Goal: Task Accomplishment & Management: Complete application form

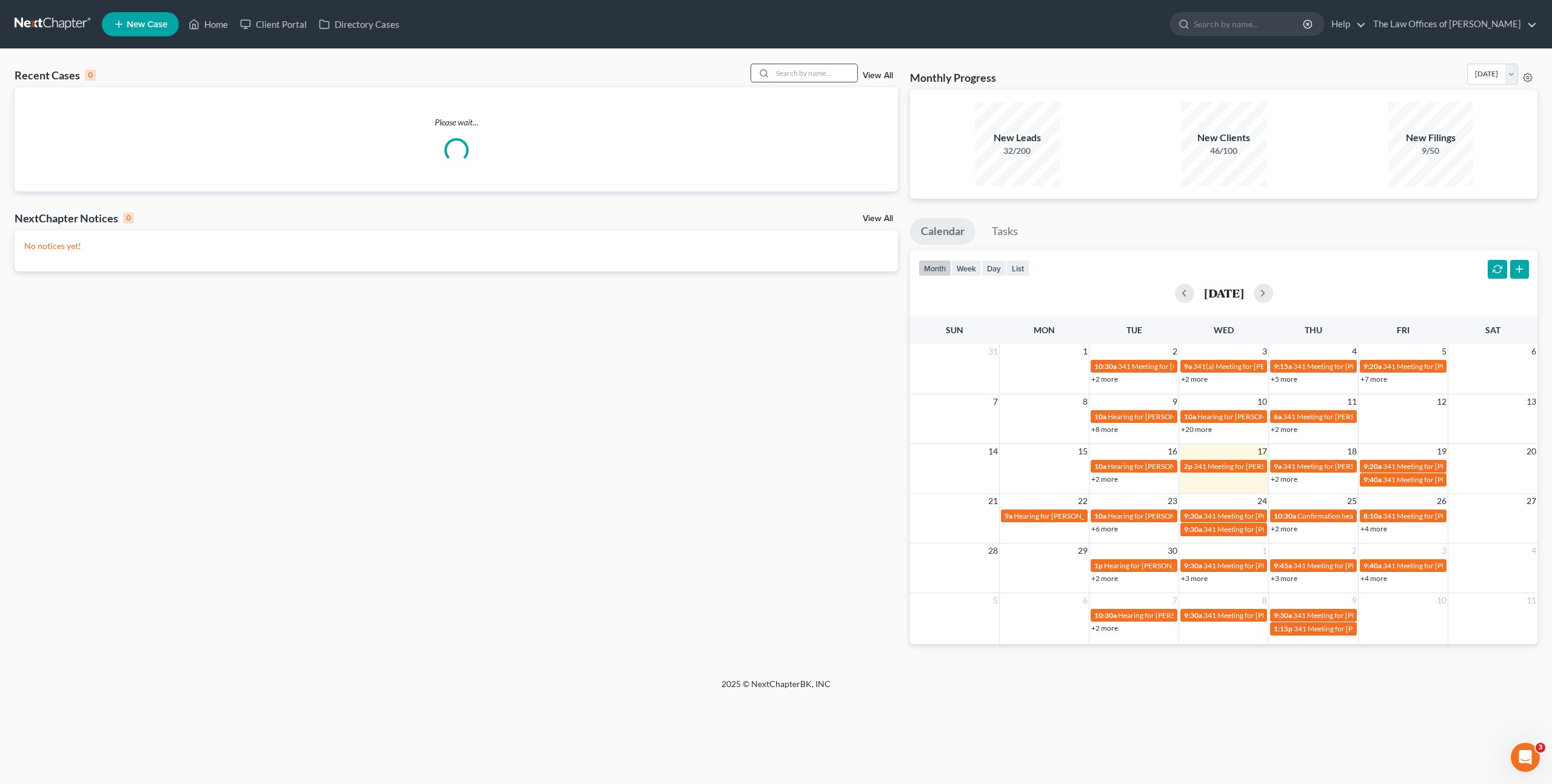
click at [778, 77] on input "search" at bounding box center [815, 73] width 85 height 18
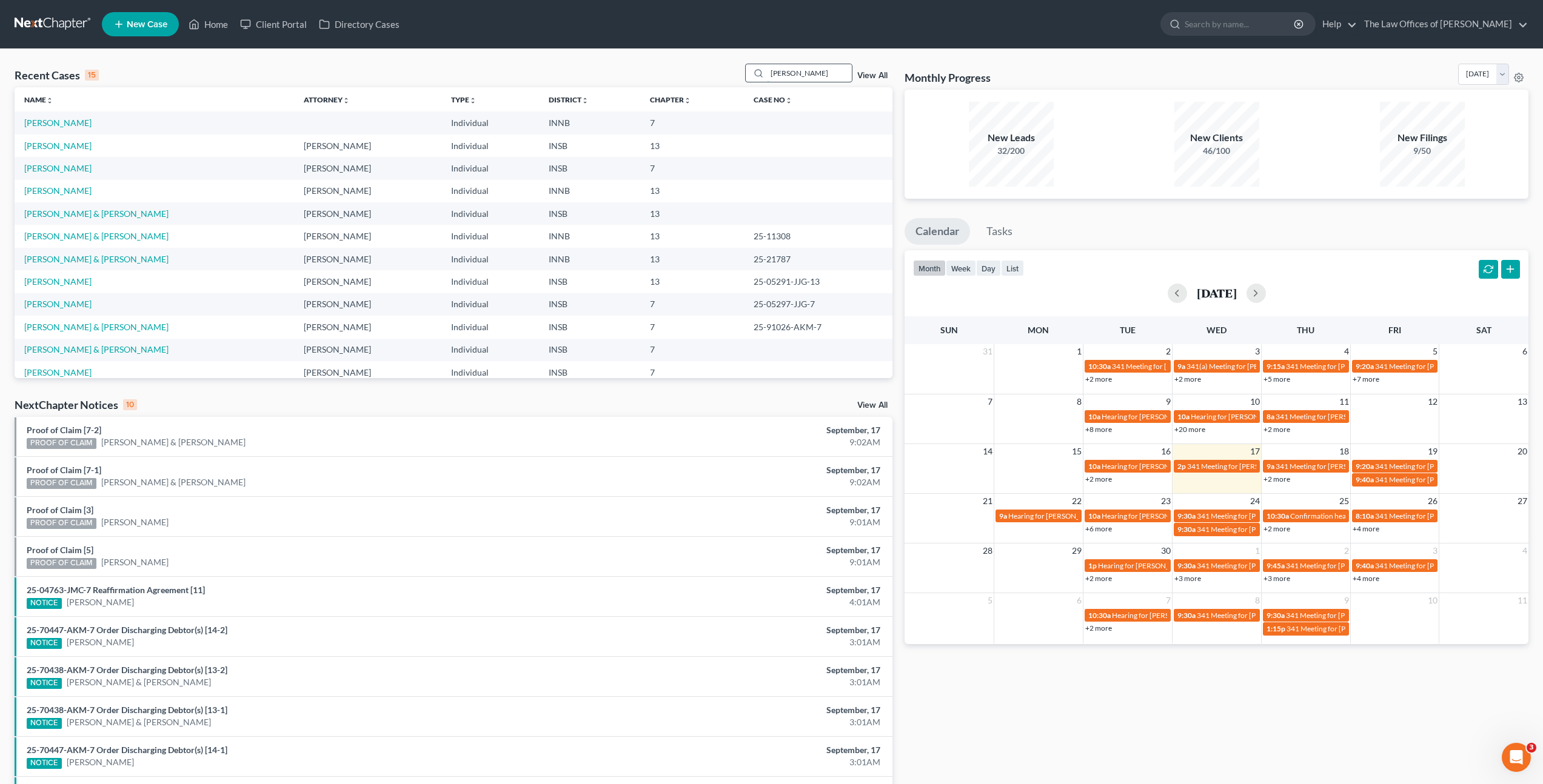
type input "[PERSON_NAME]"
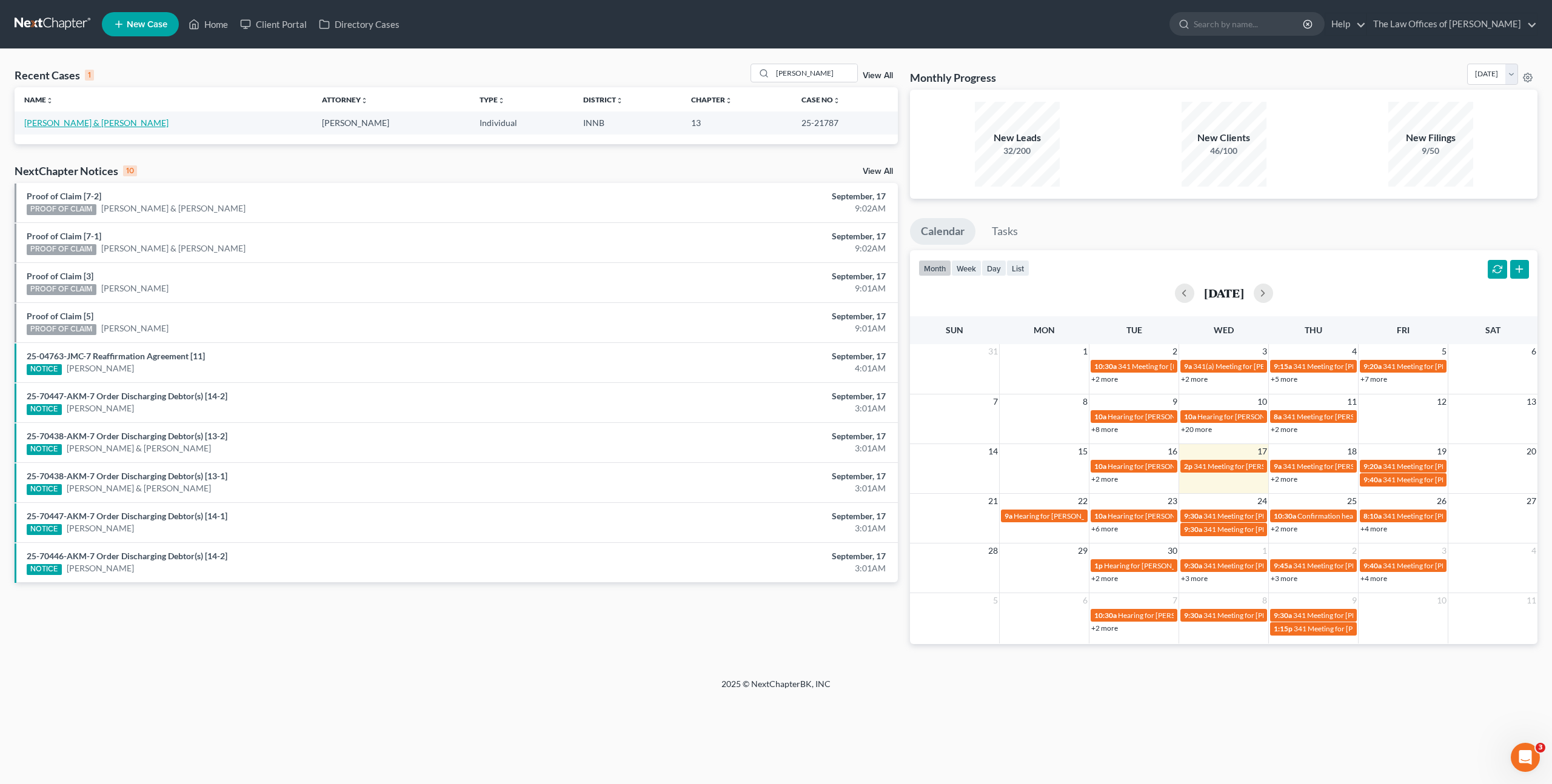
drag, startPoint x: 77, startPoint y: 122, endPoint x: 84, endPoint y: 115, distance: 9.9
click at [77, 122] on link "[PERSON_NAME] & [PERSON_NAME]" at bounding box center [96, 123] width 144 height 11
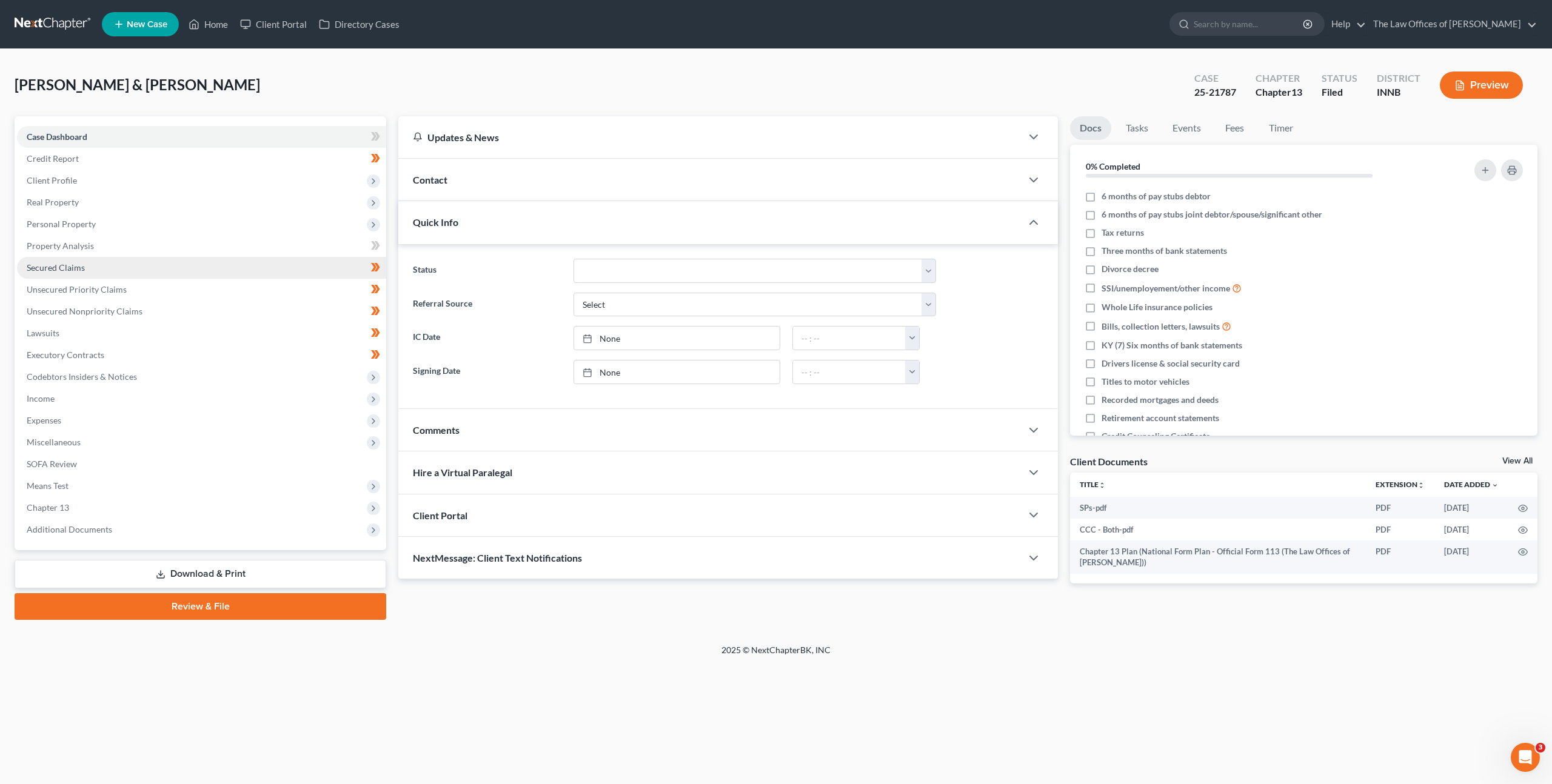
click at [184, 260] on link "Secured Claims" at bounding box center [202, 267] width 370 height 22
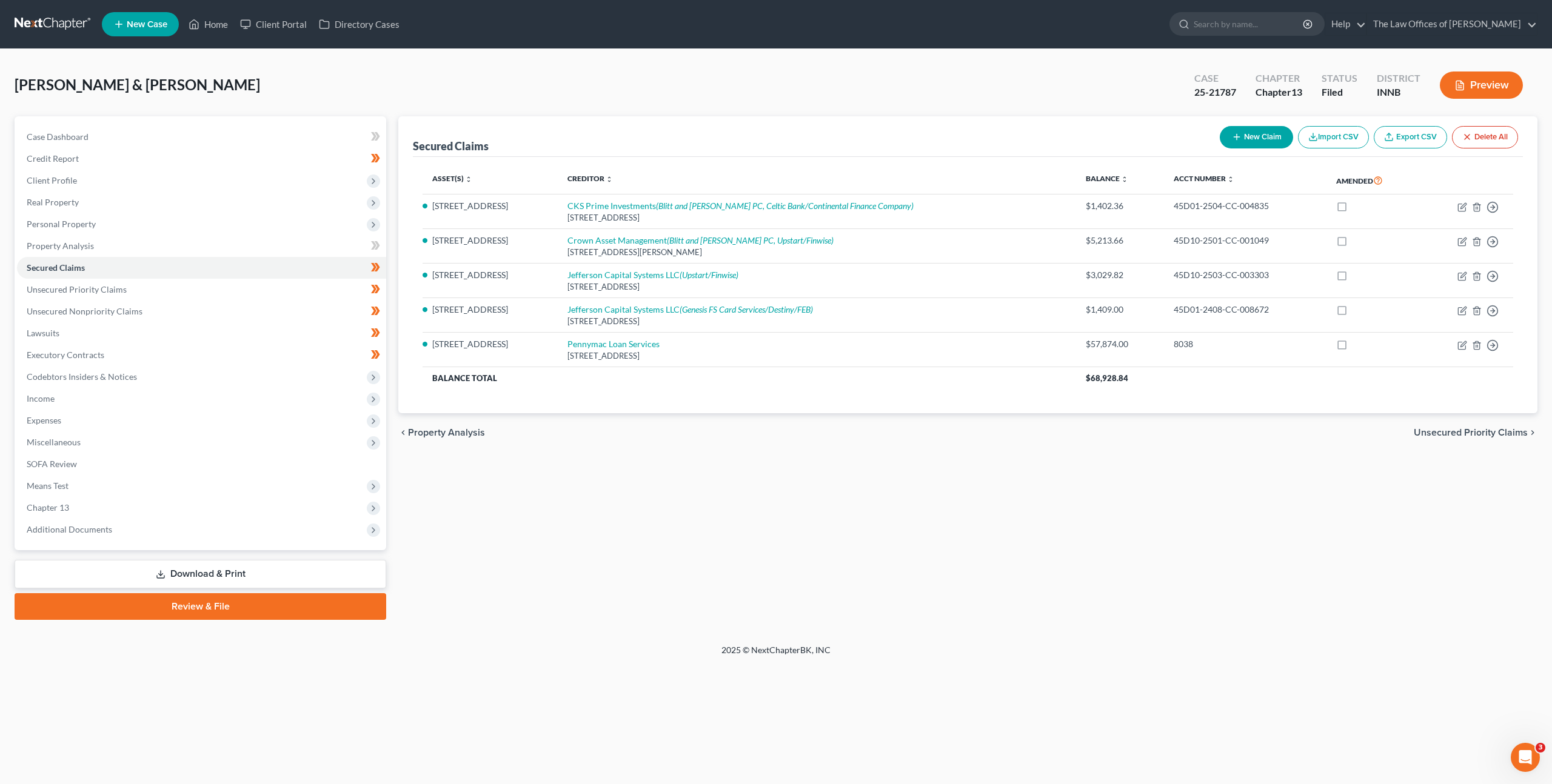
click at [1033, 66] on div "[PERSON_NAME] & [PERSON_NAME] Upgraded Case 25-21787 Chapter Chapter 13 Status …" at bounding box center [776, 90] width 1523 height 52
click at [134, 226] on span "Personal Property" at bounding box center [202, 224] width 370 height 22
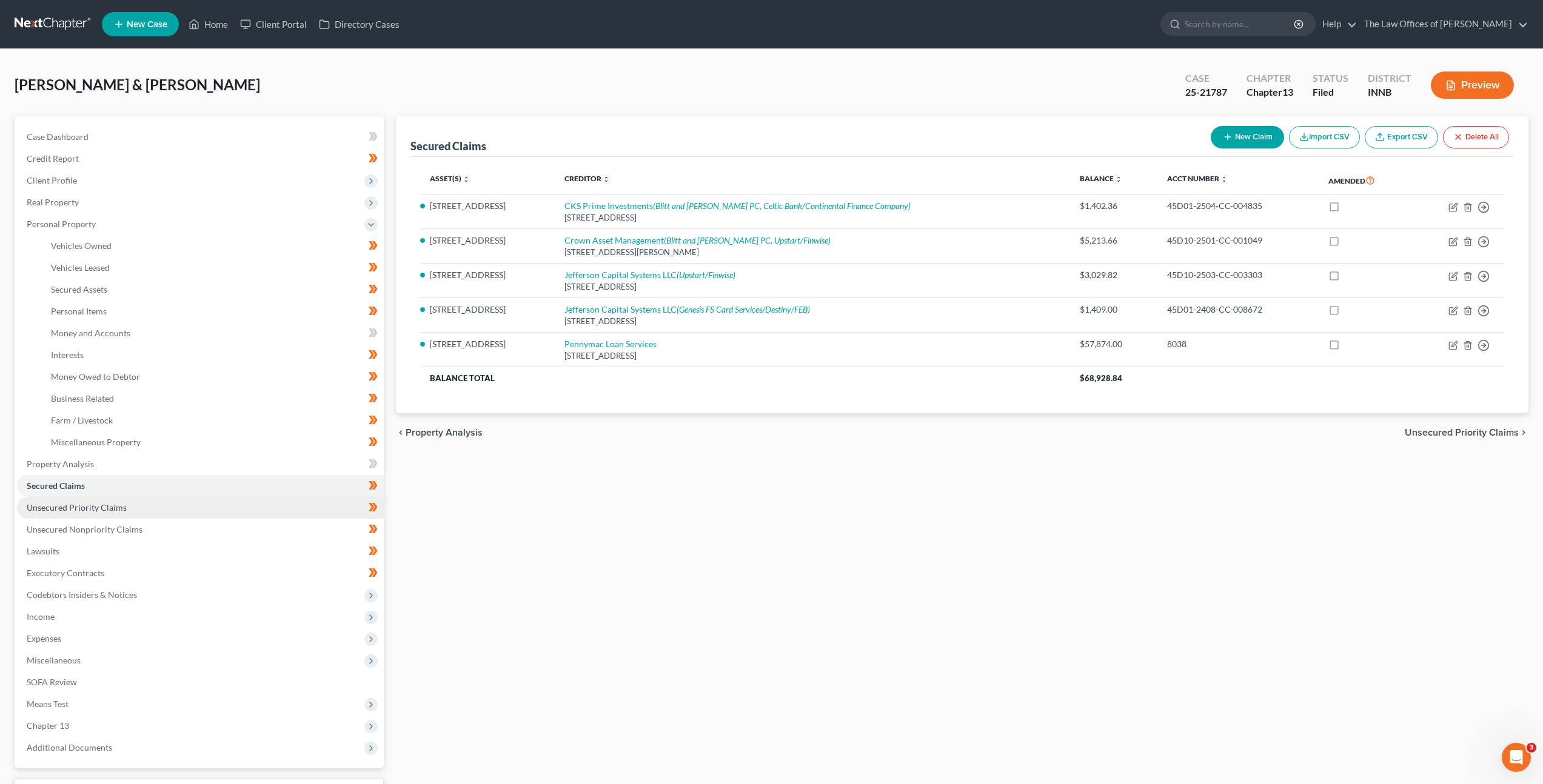
click at [173, 505] on link "Unsecured Priority Claims" at bounding box center [200, 508] width 367 height 22
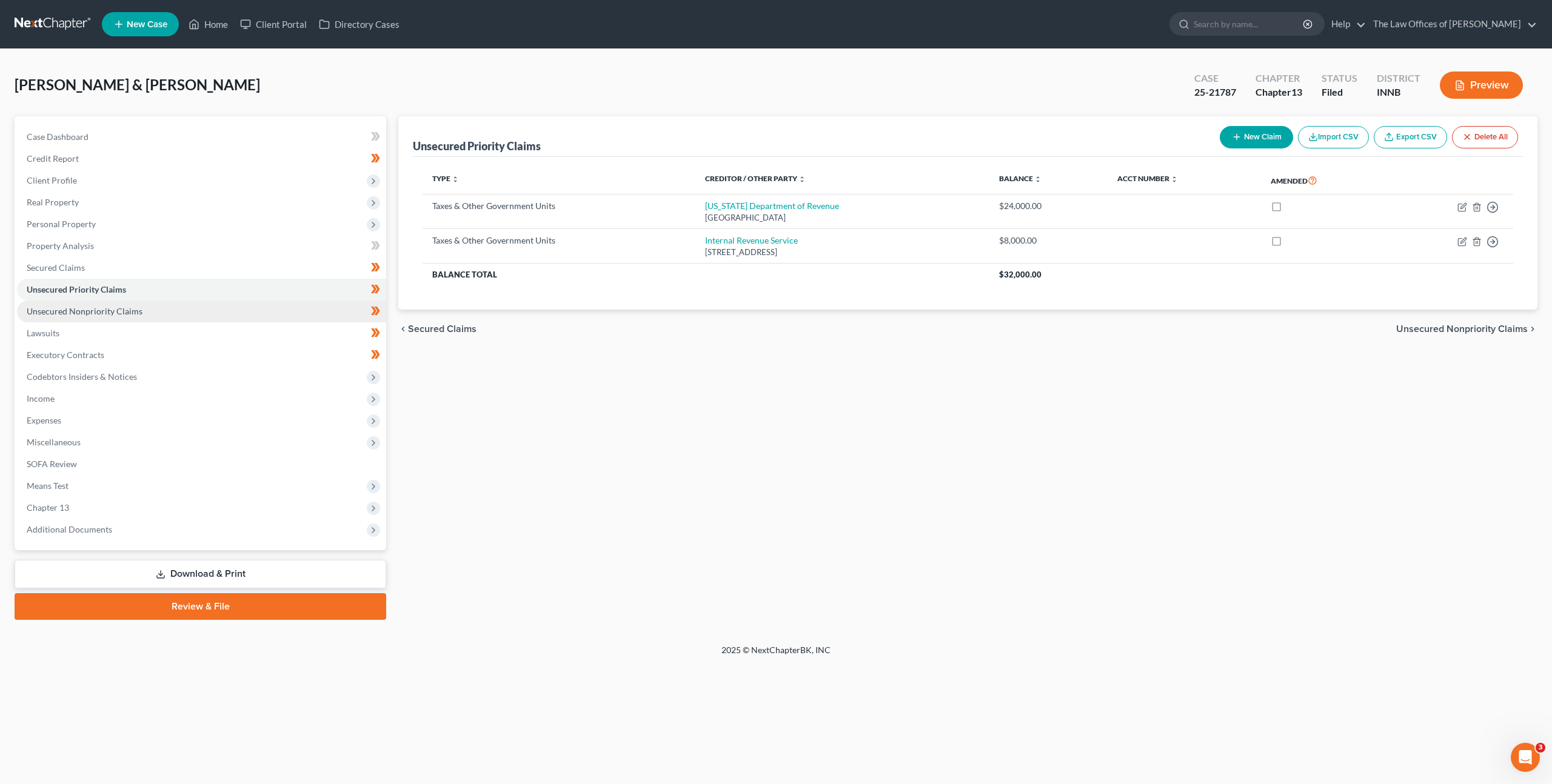
click at [210, 308] on link "Unsecured Nonpriority Claims" at bounding box center [202, 311] width 370 height 22
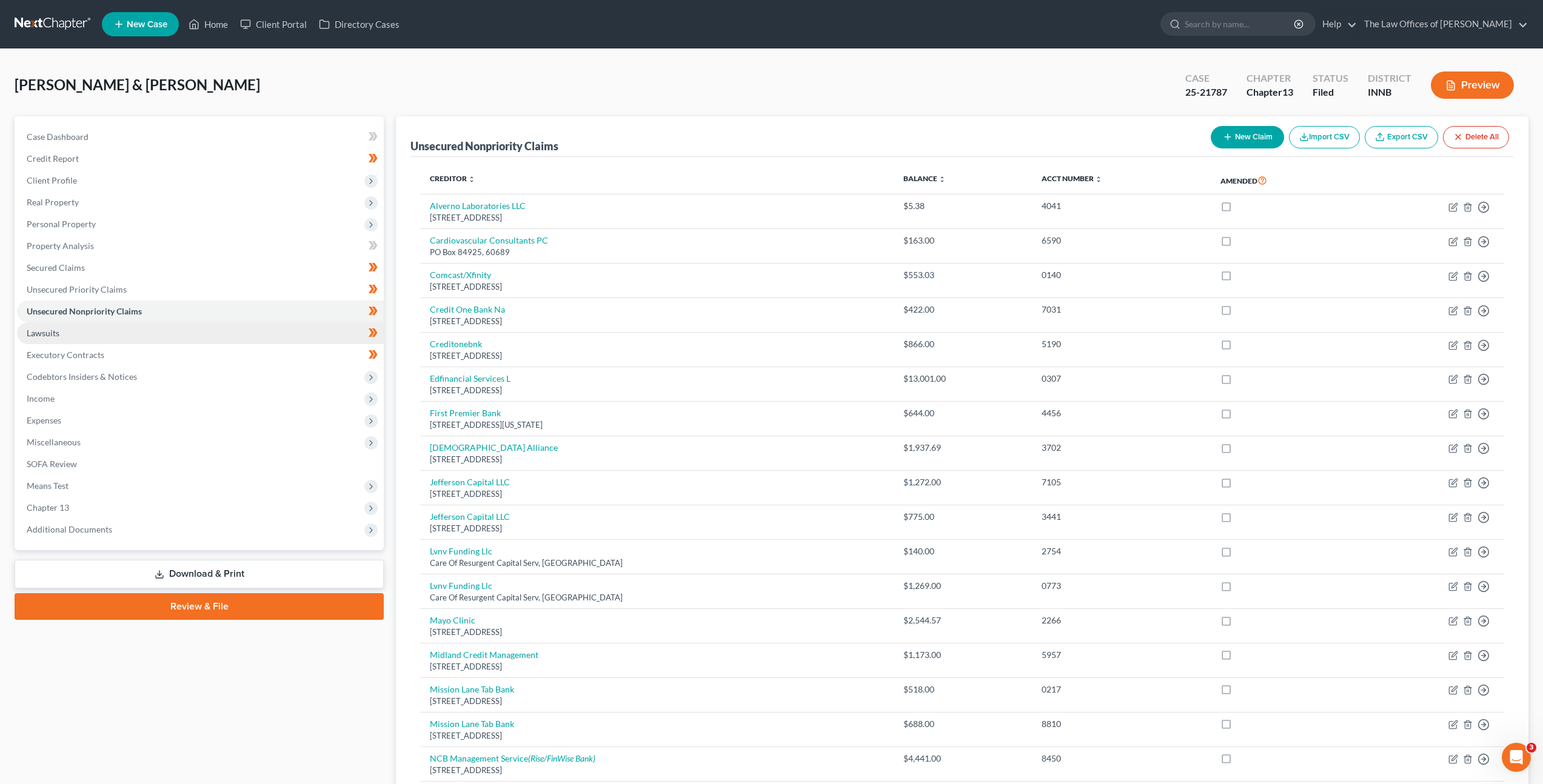
click at [174, 334] on link "Lawsuits" at bounding box center [200, 333] width 367 height 22
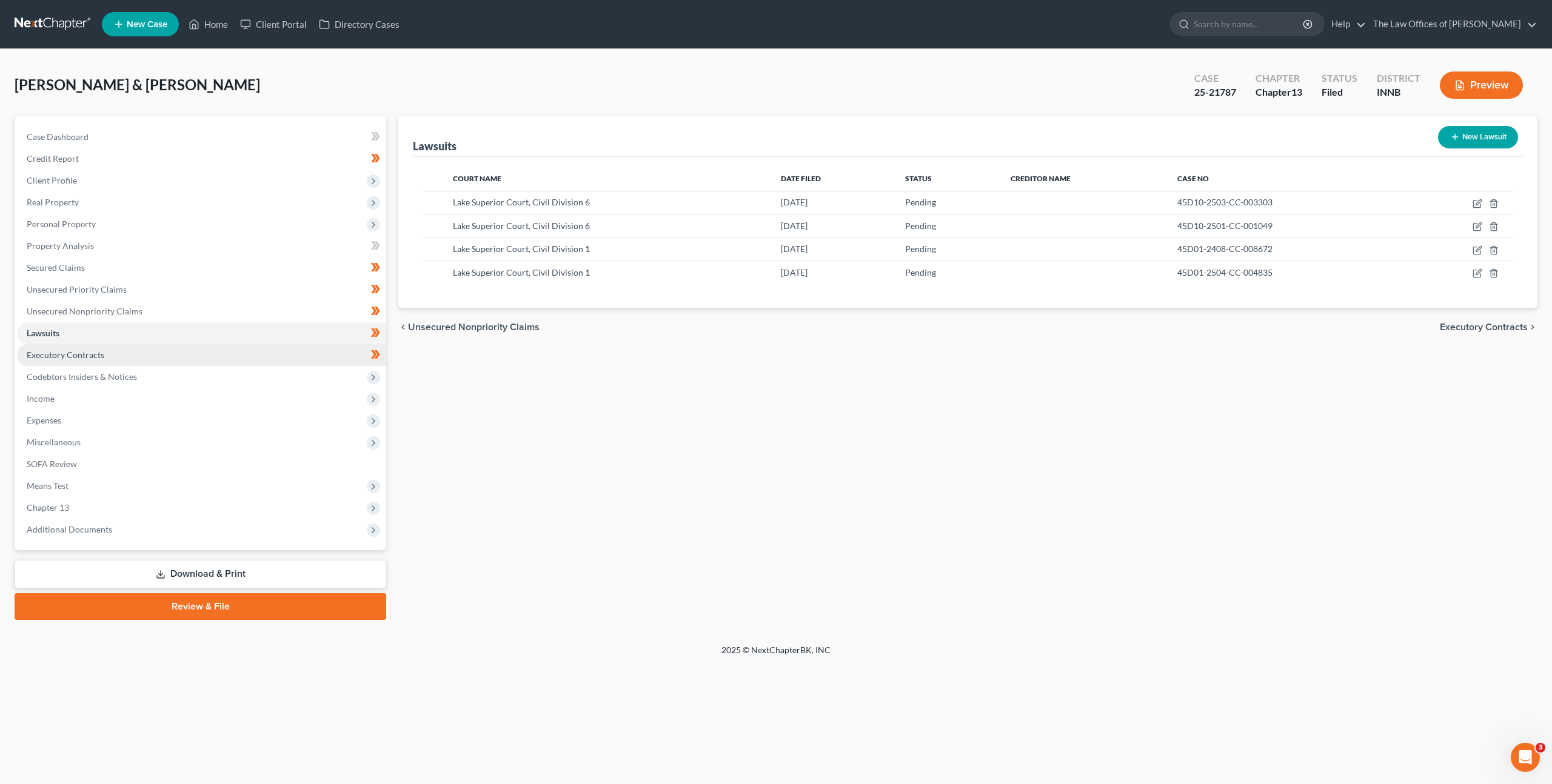
click at [182, 353] on link "Executory Contracts" at bounding box center [202, 355] width 370 height 22
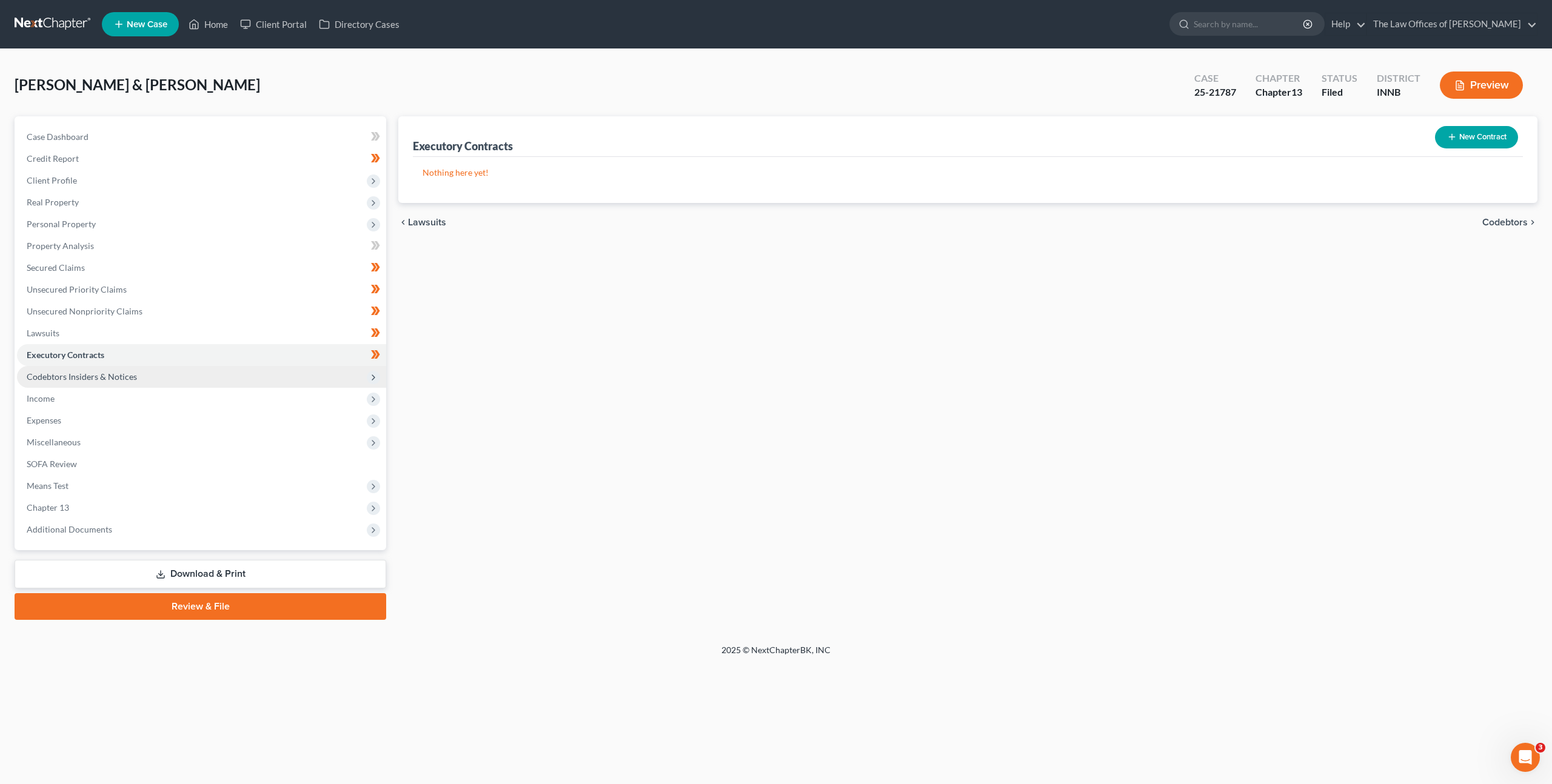
click at [197, 376] on span "Codebtors Insiders & Notices" at bounding box center [202, 376] width 370 height 22
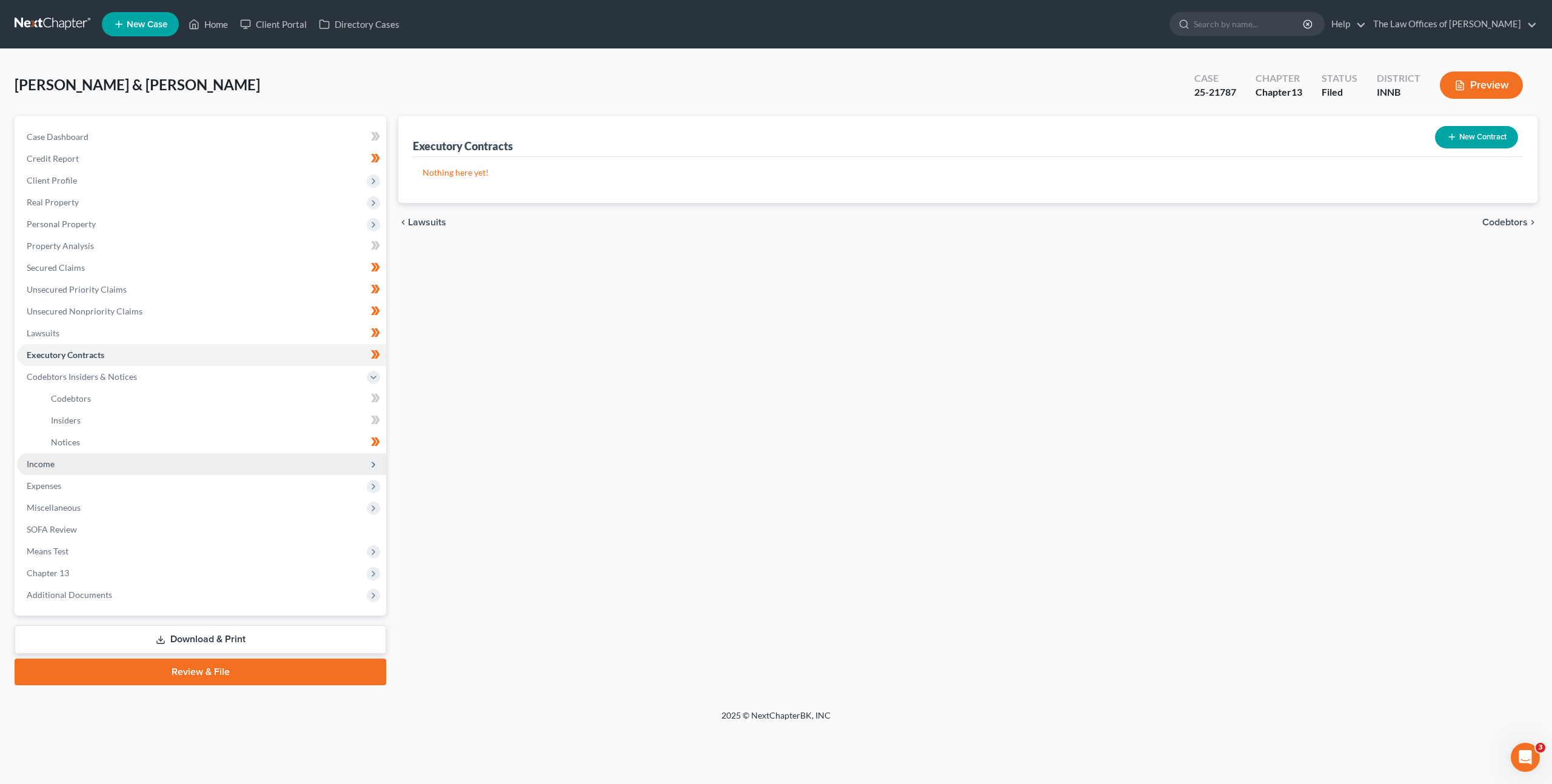
click at [155, 461] on span "Income" at bounding box center [202, 463] width 370 height 22
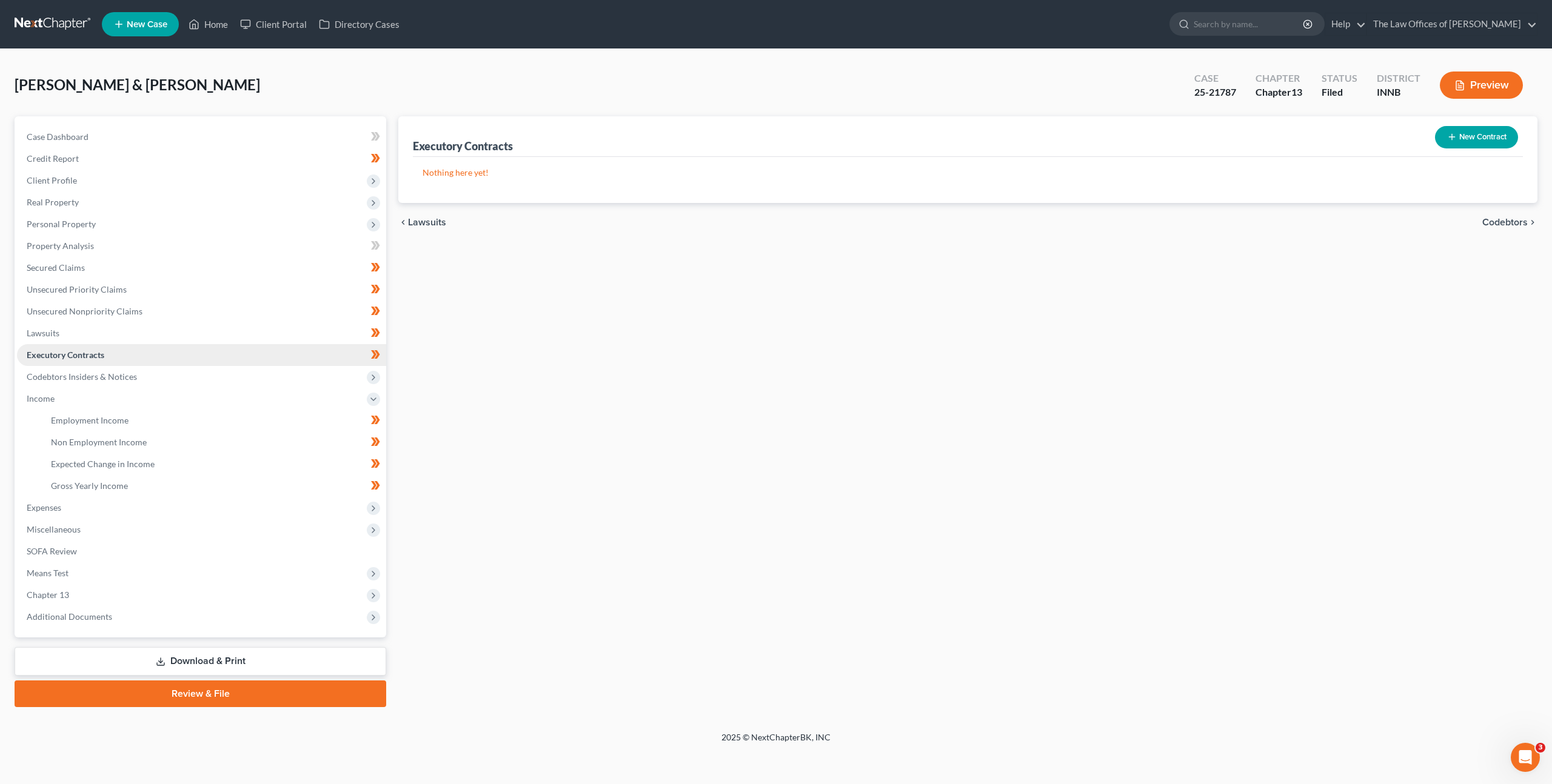
click at [124, 354] on link "Executory Contracts" at bounding box center [202, 355] width 370 height 22
click at [131, 358] on link "Executory Contracts" at bounding box center [202, 355] width 370 height 22
click at [812, 403] on div "Executory Contracts New Contract Nothing here yet! chevron_left Lawsuits Codebt…" at bounding box center [968, 411] width 1151 height 590
click at [839, 306] on div "Executory Contracts New Contract Nothing here yet! chevron_left Lawsuits Codebt…" at bounding box center [968, 411] width 1151 height 590
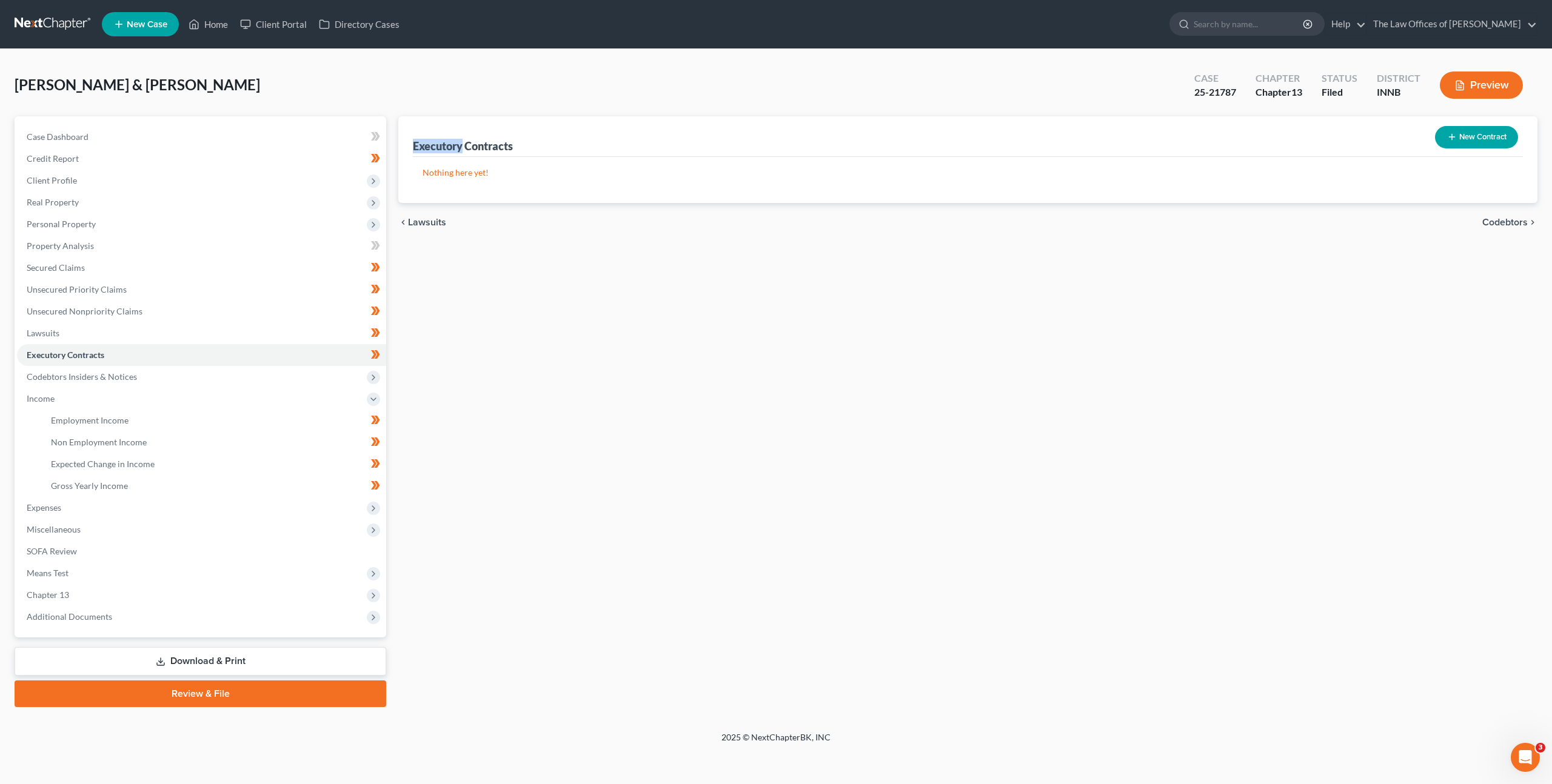
click at [839, 306] on div "Executory Contracts New Contract Nothing here yet! chevron_left Lawsuits Codebt…" at bounding box center [968, 411] width 1151 height 590
click at [1155, 355] on div "Executory Contracts New Contract Nothing here yet! chevron_left Lawsuits Codebt…" at bounding box center [968, 411] width 1151 height 590
click at [751, 455] on div "Executory Contracts New Contract Nothing here yet! chevron_left Lawsuits Codebt…" at bounding box center [968, 411] width 1151 height 590
click at [969, 155] on div "Executory Contracts New Contract" at bounding box center [967, 137] width 1110 height 41
click at [712, 297] on div "Executory Contracts New Contract Nothing here yet! chevron_left Lawsuits Codebt…" at bounding box center [968, 411] width 1151 height 590
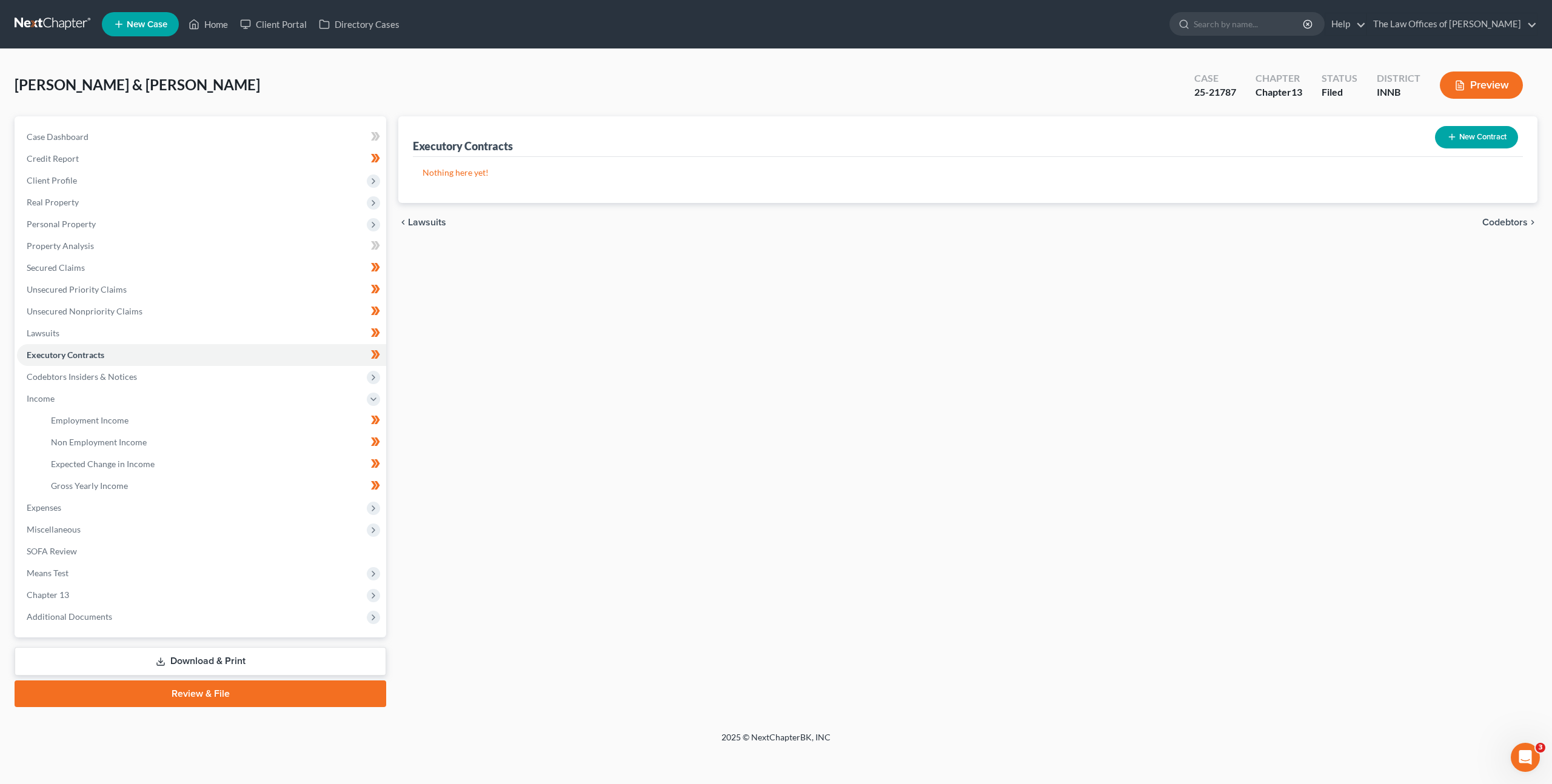
click at [760, 290] on div "Executory Contracts New Contract Nothing here yet! chevron_left Lawsuits Codebt…" at bounding box center [968, 411] width 1151 height 590
